Goal: Information Seeking & Learning: Learn about a topic

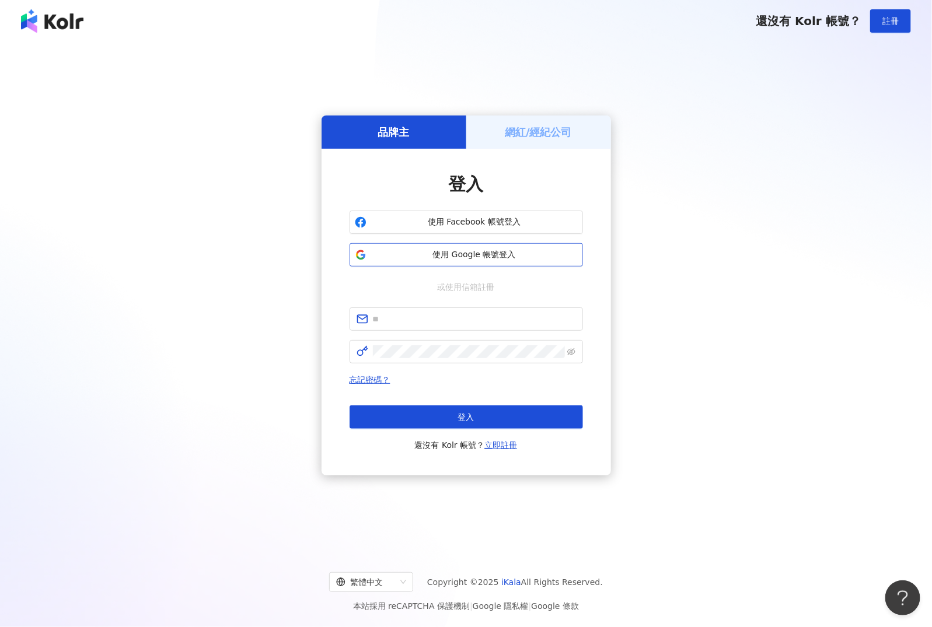
click at [479, 253] on span "使用 Google 帳號登入" at bounding box center [474, 255] width 207 height 12
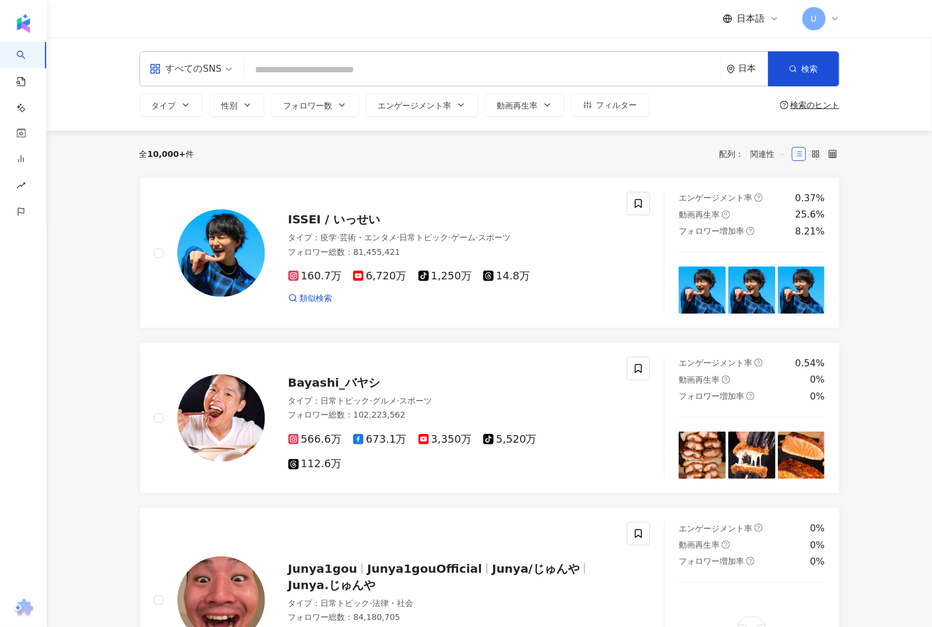
click at [323, 66] on input "search" at bounding box center [483, 70] width 468 height 22
paste input "**********"
type input "**********"
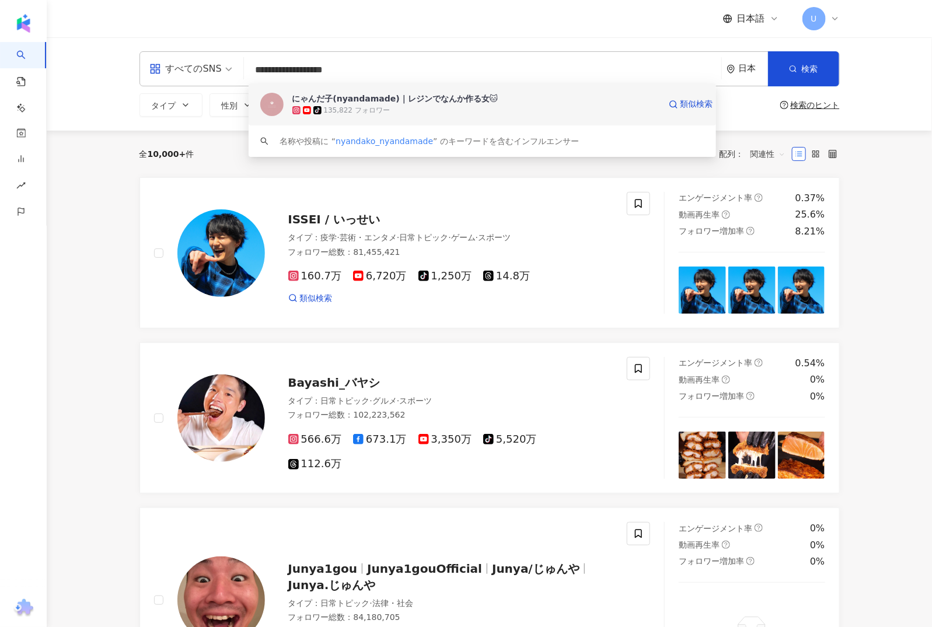
click at [393, 106] on div "tiktok-icon 135,822 フォロワー" at bounding box center [476, 110] width 368 height 12
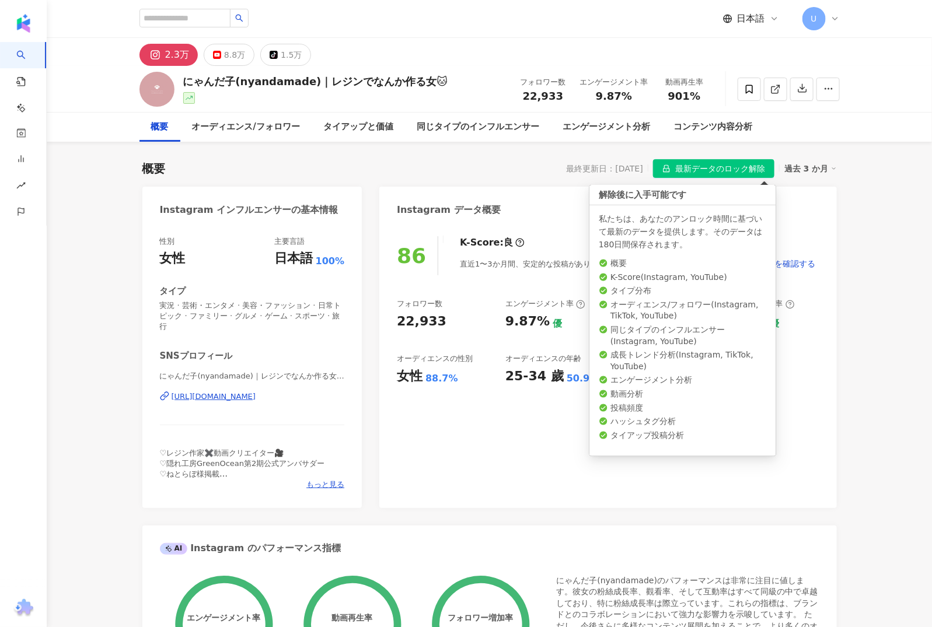
click at [747, 170] on span "最新データのロック解除" at bounding box center [720, 169] width 90 height 19
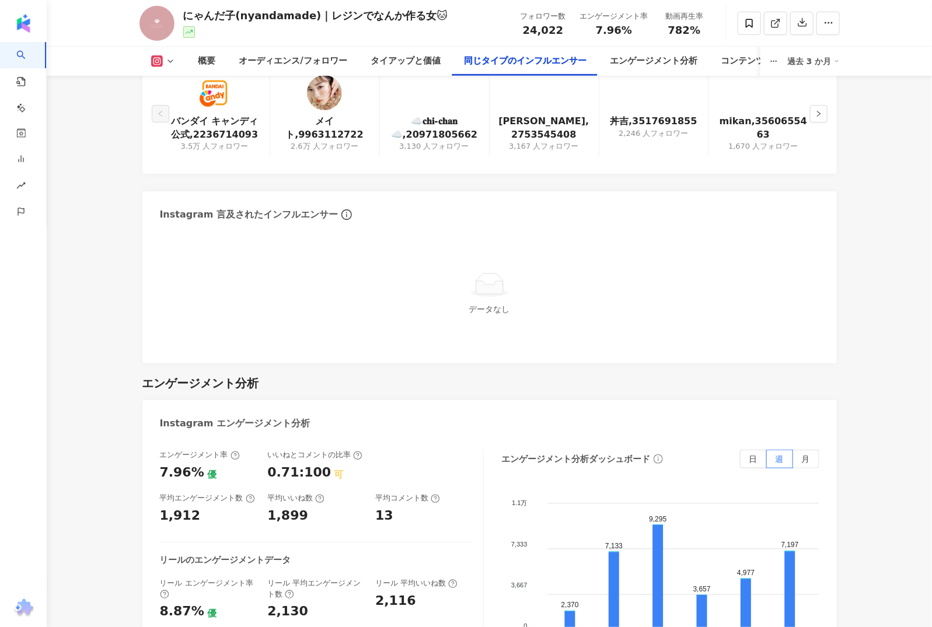
scroll to position [2265, 0]
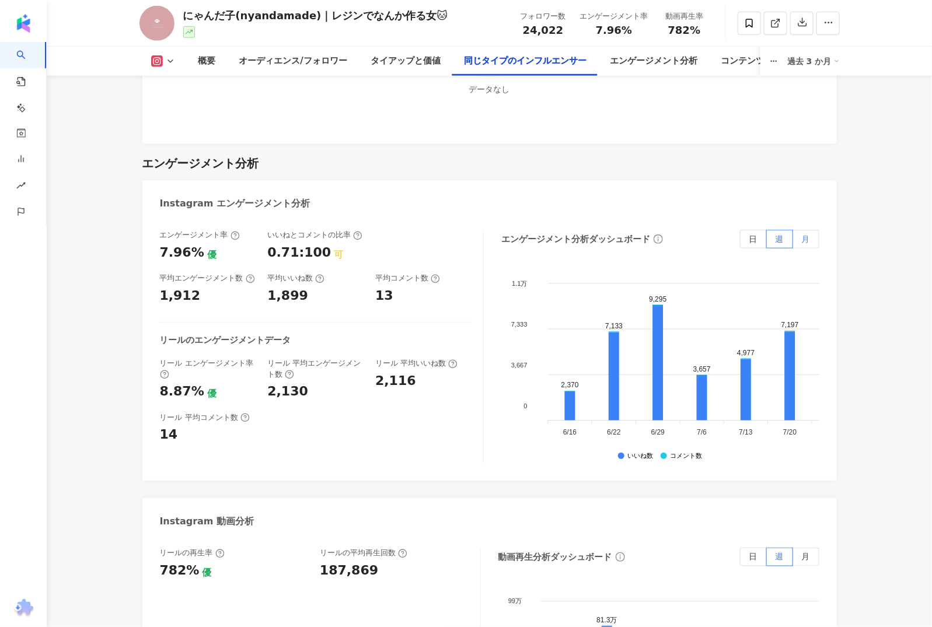
click at [811, 230] on label "月" at bounding box center [806, 239] width 26 height 19
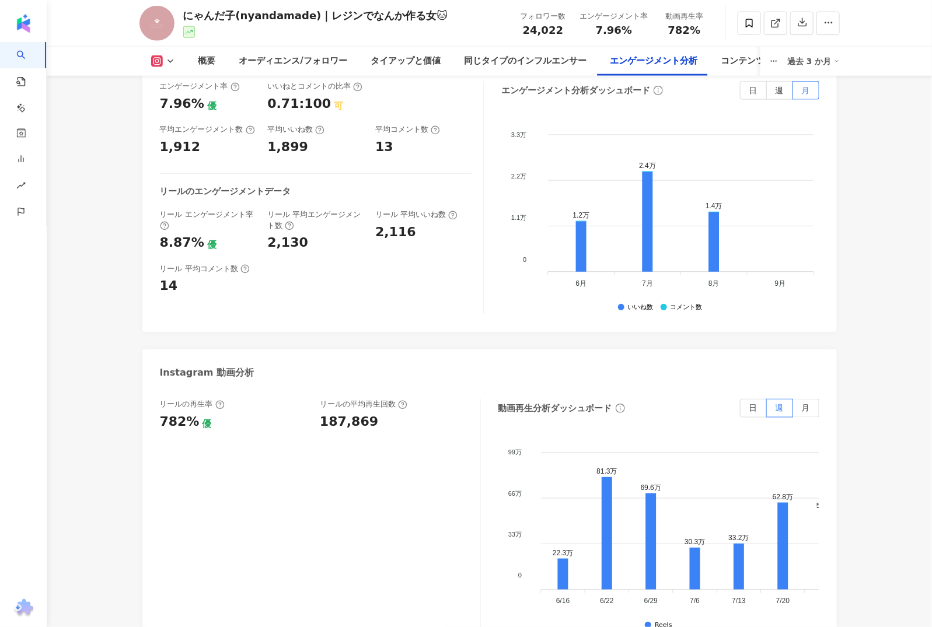
scroll to position [2432, 0]
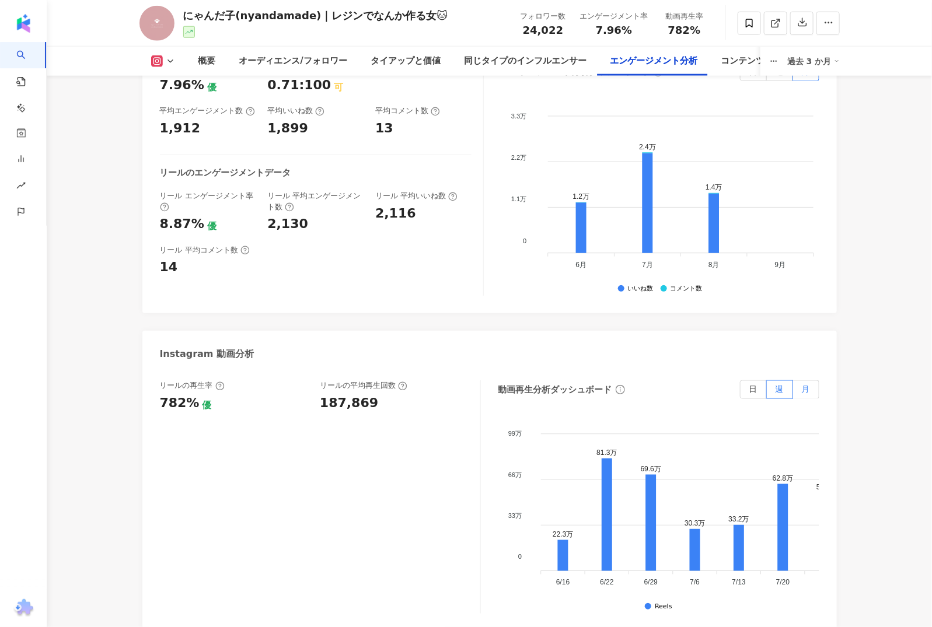
click at [815, 381] on label "月" at bounding box center [806, 390] width 26 height 19
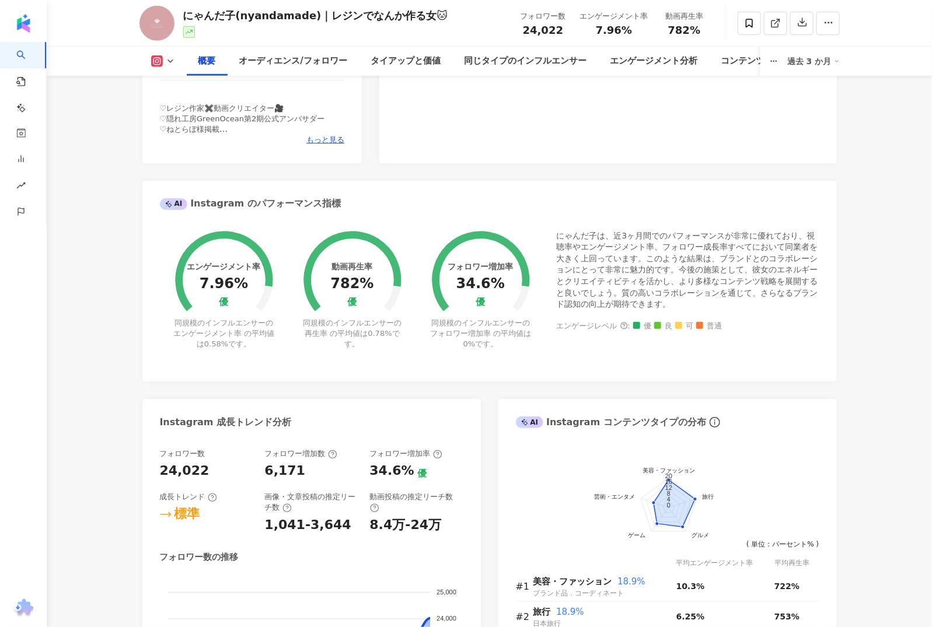
scroll to position [0, 0]
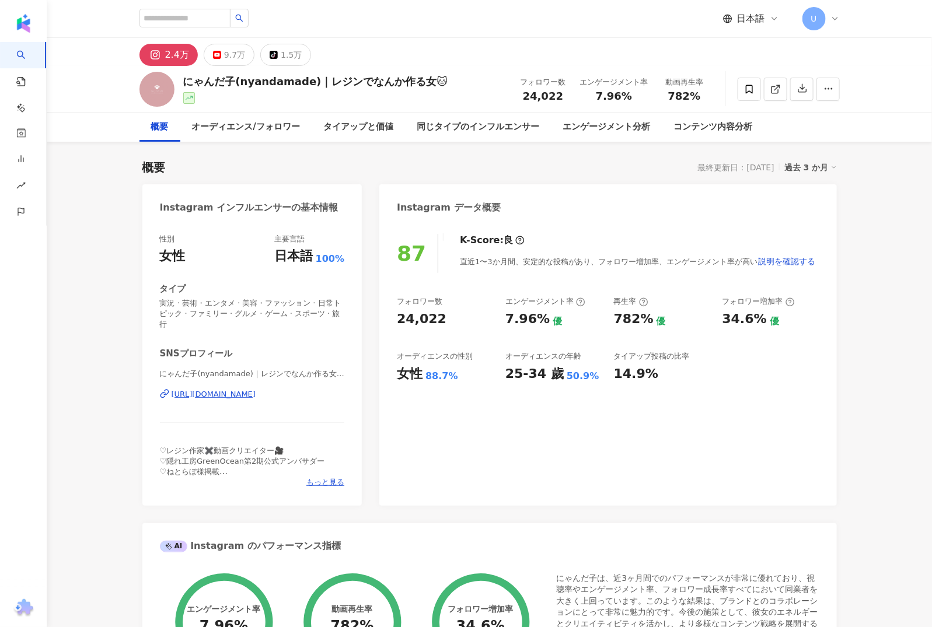
click at [803, 174] on div "過去 3 か月" at bounding box center [810, 167] width 53 height 15
click at [809, 211] on link "過去 6 か月" at bounding box center [817, 214] width 43 height 13
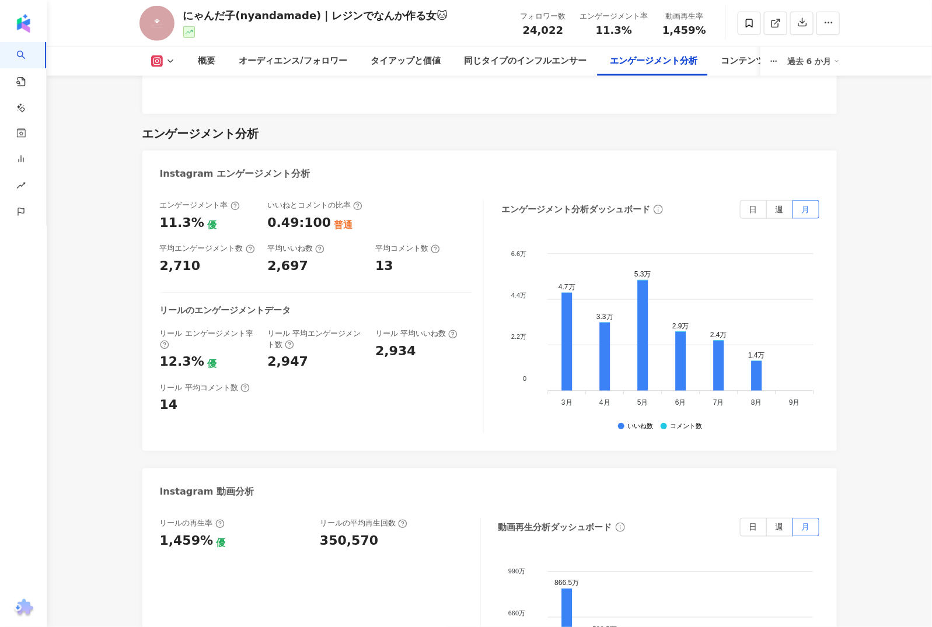
scroll to position [2500, 0]
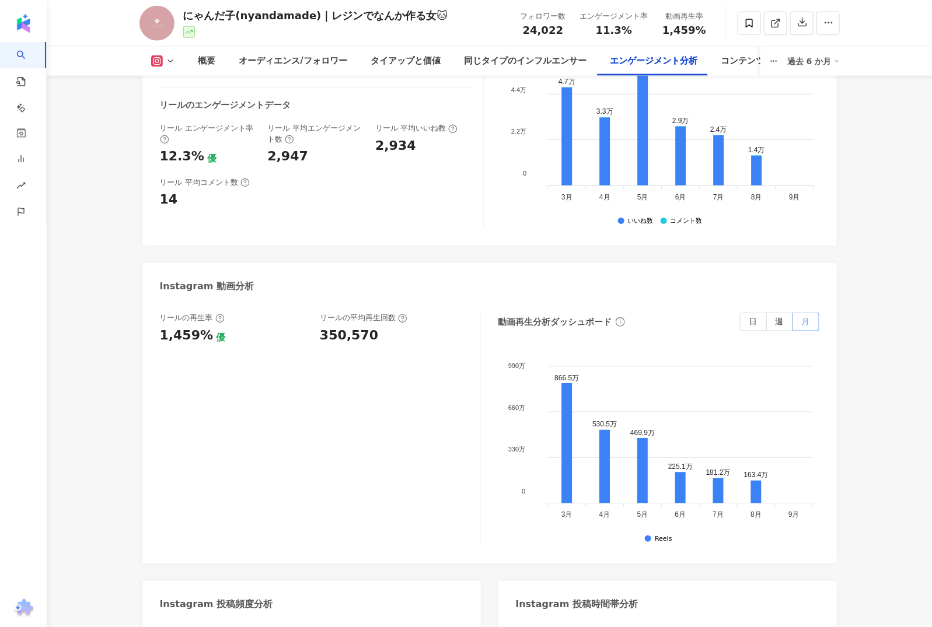
click at [809, 318] on span "月" at bounding box center [806, 322] width 8 height 9
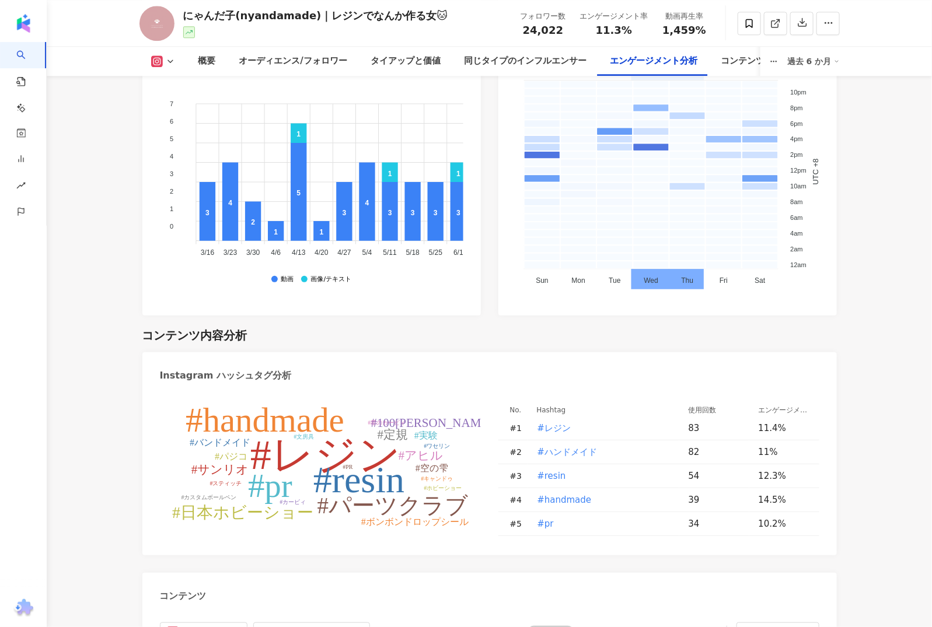
scroll to position [2980, 0]
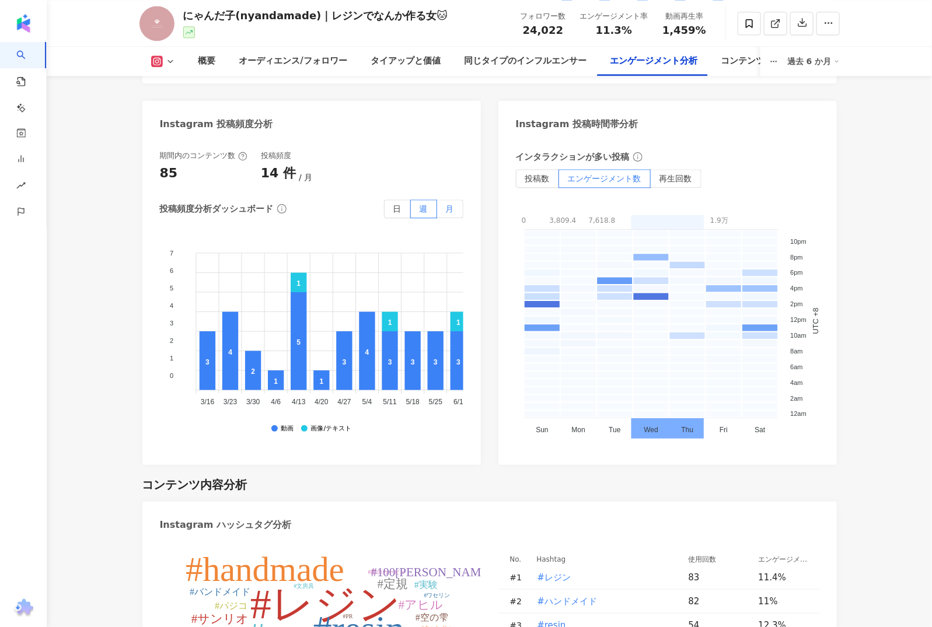
click at [448, 204] on span "月" at bounding box center [450, 208] width 8 height 9
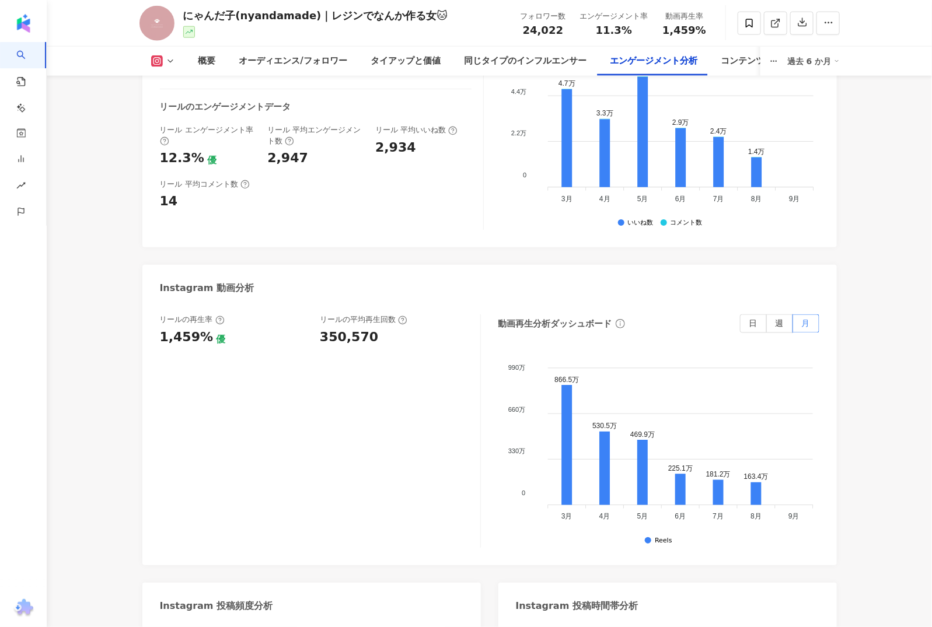
scroll to position [2326, 0]
